Goal: Information Seeking & Learning: Check status

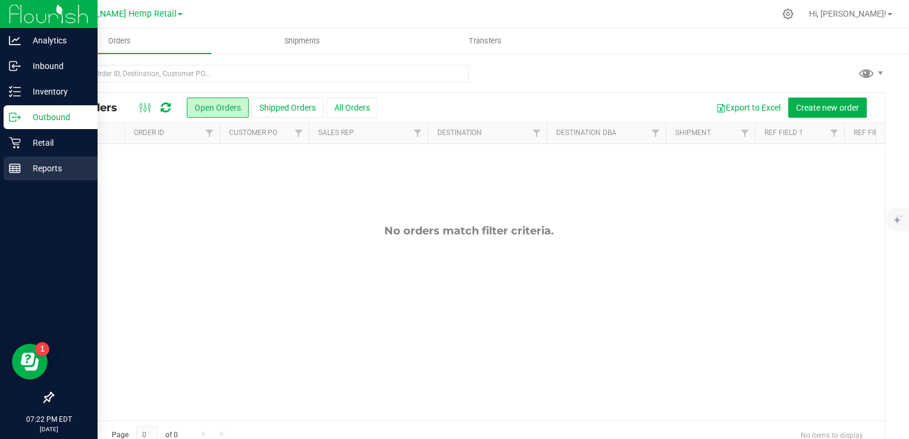
click at [9, 165] on icon at bounding box center [15, 168] width 12 height 12
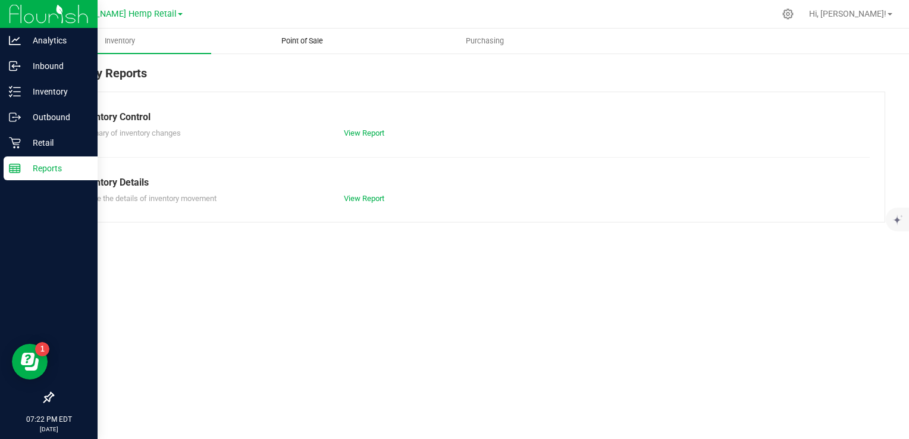
click at [312, 42] on span "Point of Sale" at bounding box center [302, 41] width 74 height 11
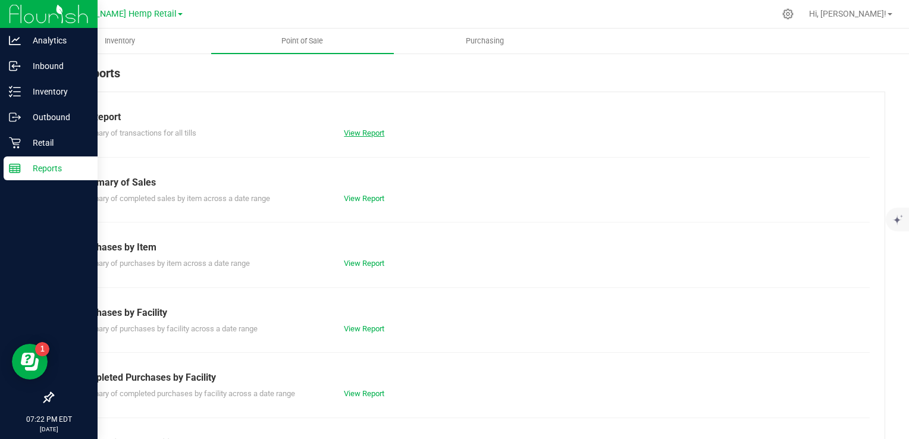
click at [367, 130] on link "View Report" at bounding box center [364, 133] width 40 height 9
